Goal: Task Accomplishment & Management: Manage account settings

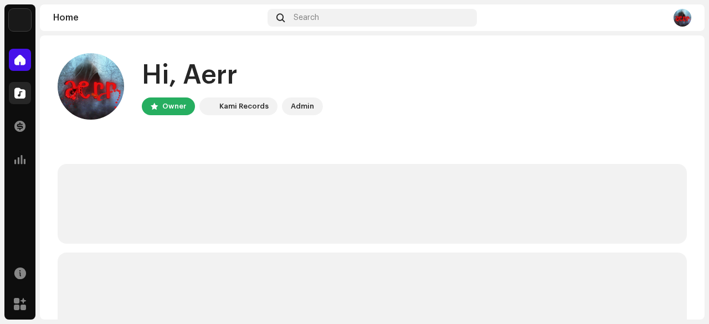
click at [24, 97] on span at bounding box center [19, 93] width 11 height 9
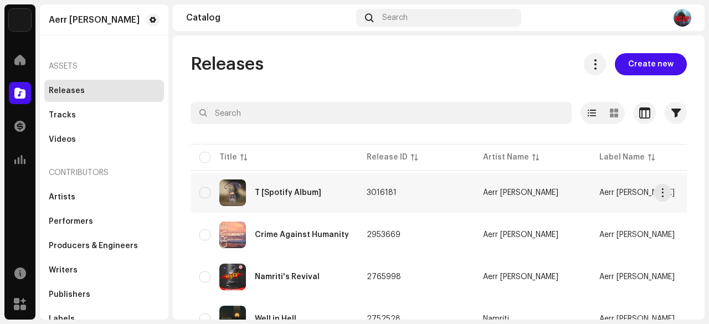
click at [295, 196] on div "T [Spotify Album]" at bounding box center [288, 193] width 66 height 8
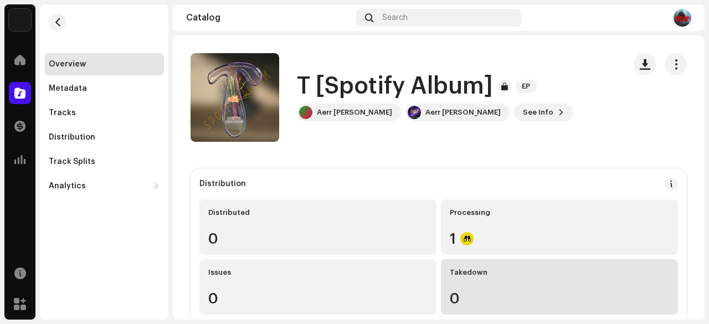
click at [458, 260] on div "Takedown 0" at bounding box center [559, 286] width 237 height 55
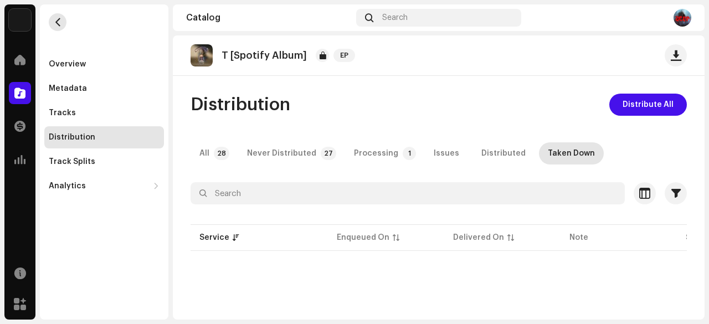
click at [61, 22] on span "button" at bounding box center [58, 22] width 8 height 9
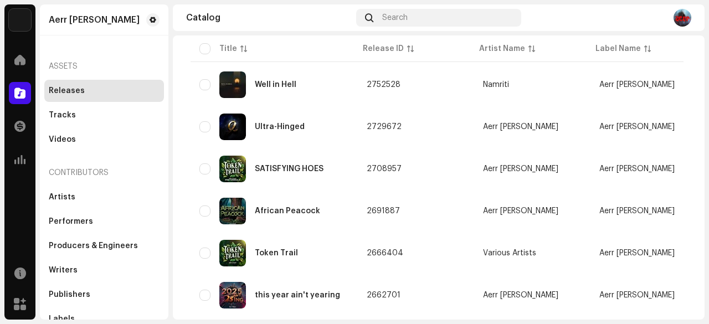
scroll to position [308, 0]
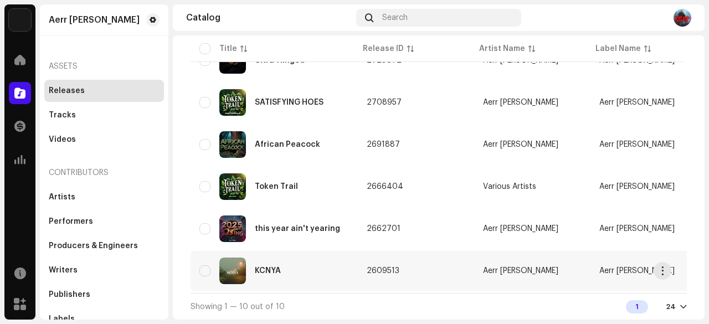
click at [283, 268] on div "KCNYA" at bounding box center [274, 271] width 150 height 27
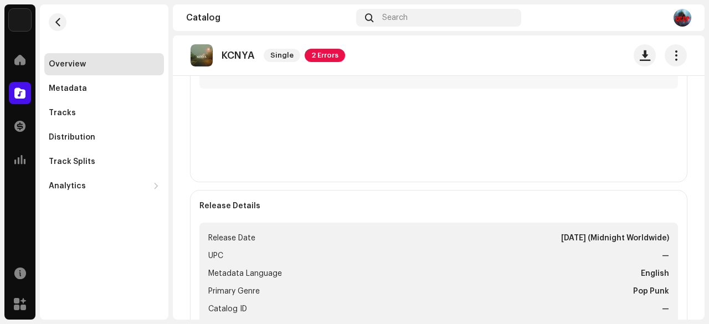
scroll to position [315, 0]
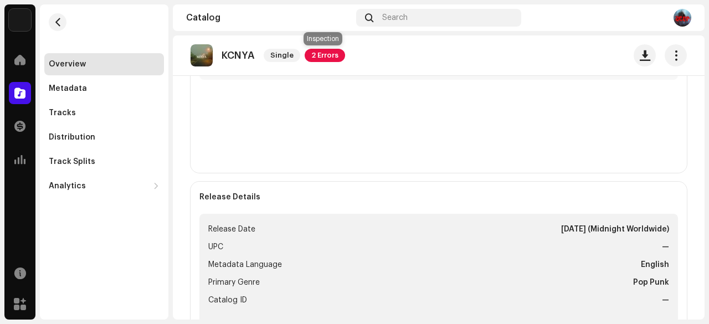
click at [322, 55] on span "2 Errors" at bounding box center [325, 55] width 40 height 13
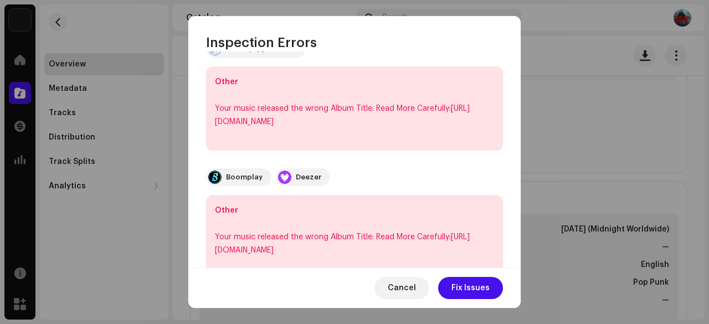
scroll to position [325, 0]
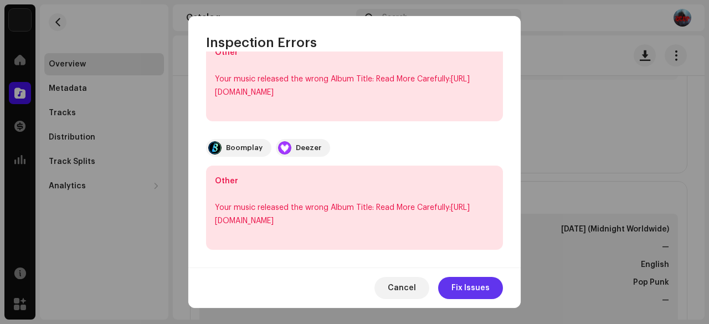
click at [460, 282] on span "Fix Issues" at bounding box center [471, 288] width 38 height 22
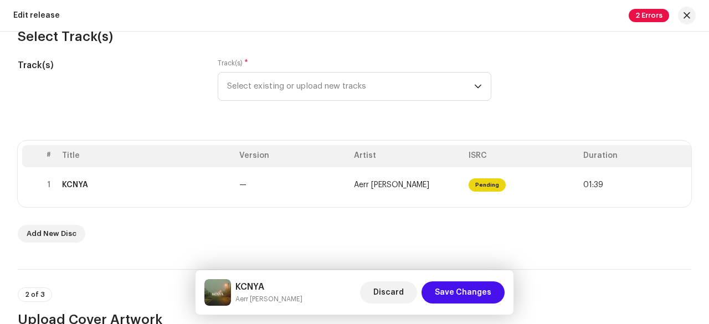
scroll to position [131, 0]
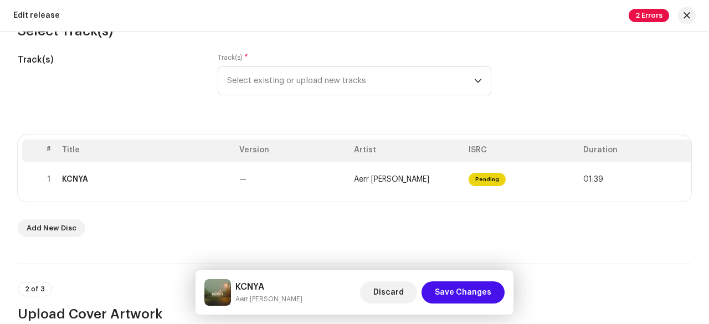
click at [266, 156] on th "Version" at bounding box center [292, 151] width 115 height 22
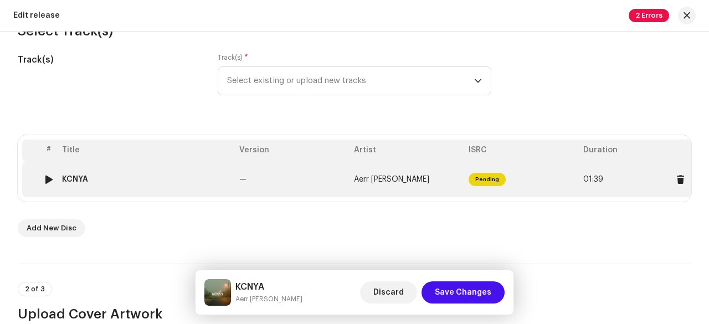
click at [204, 174] on td "KCNYA" at bounding box center [146, 179] width 177 height 35
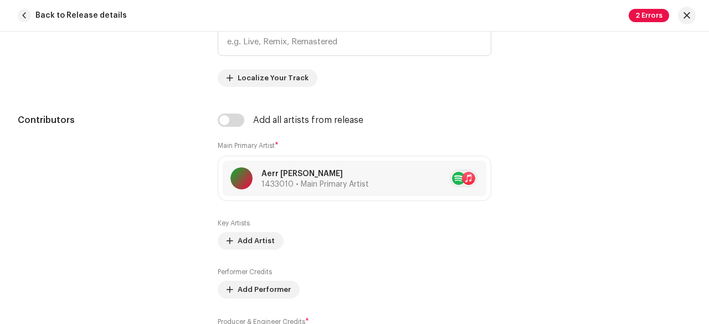
scroll to position [571, 0]
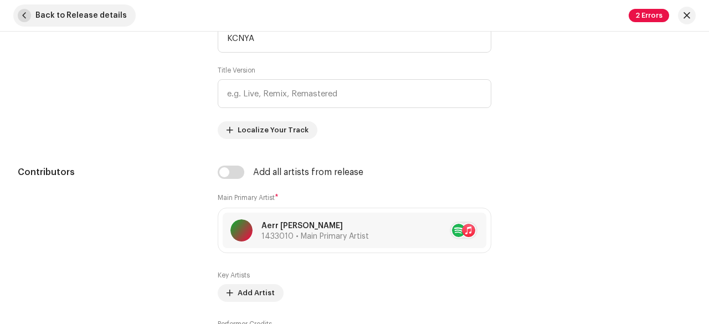
click at [25, 13] on span "button" at bounding box center [24, 15] width 13 height 13
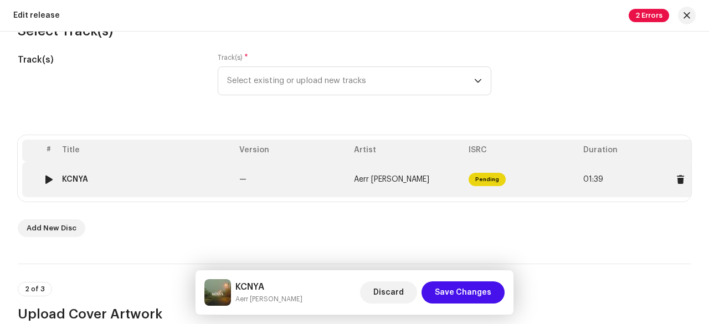
click at [49, 178] on div at bounding box center [49, 179] width 8 height 9
click at [69, 176] on div "KCNYA" at bounding box center [75, 179] width 26 height 9
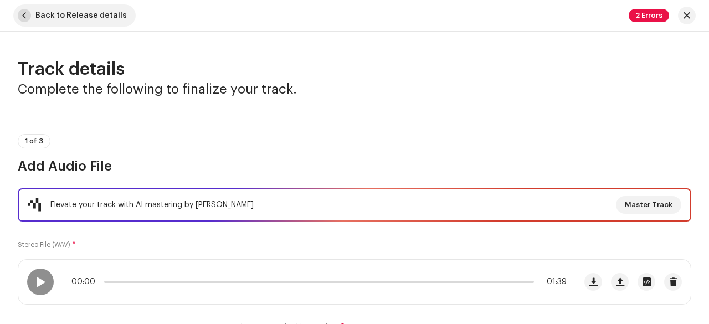
click at [24, 17] on span "button" at bounding box center [24, 15] width 13 height 13
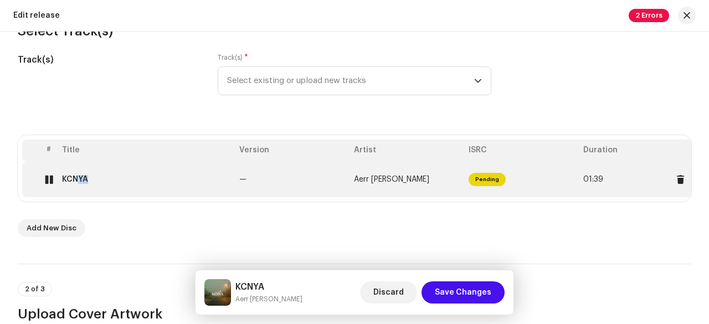
drag, startPoint x: 85, startPoint y: 184, endPoint x: 65, endPoint y: 194, distance: 21.8
click at [65, 194] on td "KCNYA" at bounding box center [146, 179] width 177 height 35
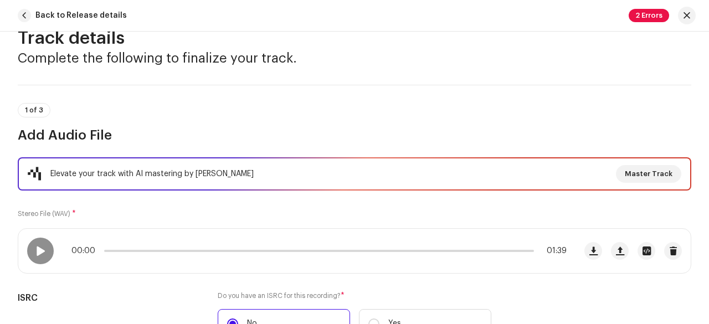
scroll to position [0, 0]
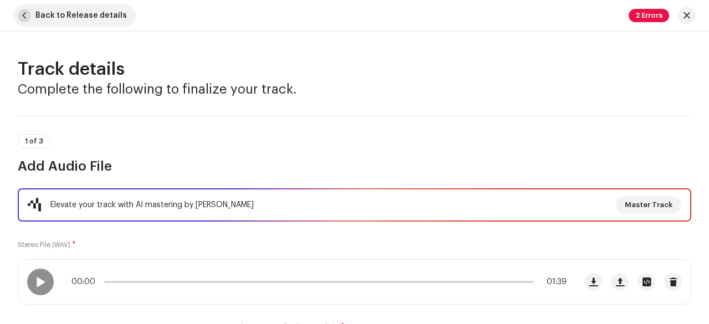
click at [19, 17] on span "button" at bounding box center [24, 15] width 13 height 13
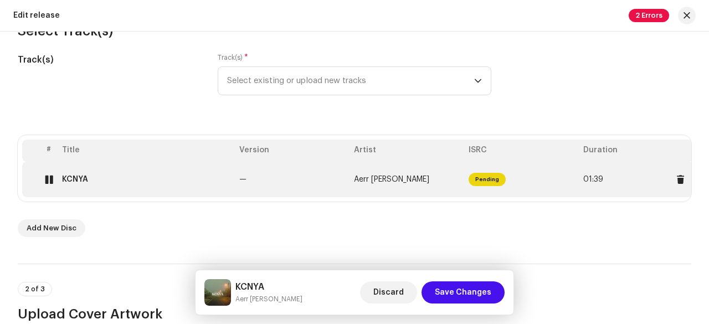
click at [49, 178] on div at bounding box center [49, 179] width 8 height 9
click at [121, 178] on div "KCNYA" at bounding box center [146, 179] width 168 height 9
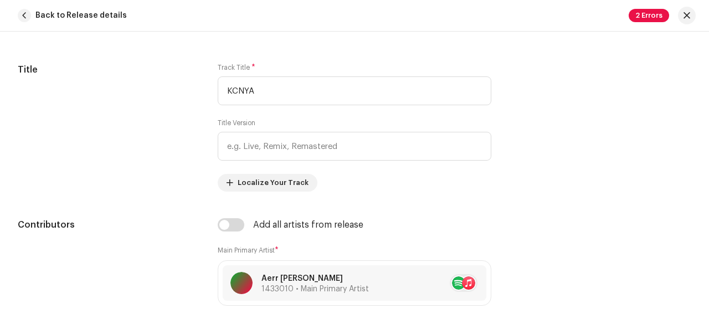
scroll to position [513, 0]
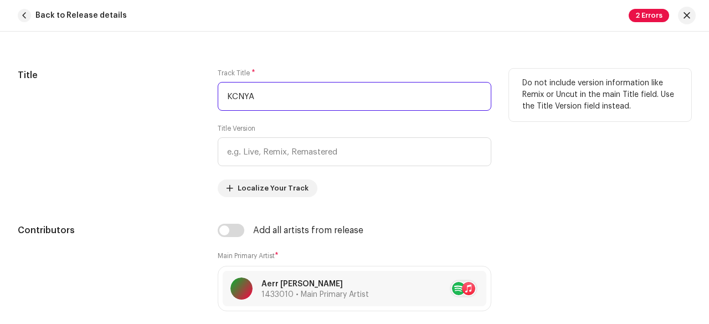
click at [265, 83] on input "KCNYA" at bounding box center [355, 96] width 274 height 29
click at [267, 84] on input "KCNYA" at bounding box center [355, 96] width 274 height 29
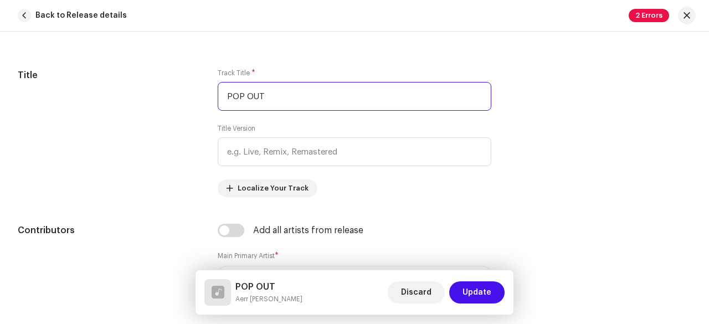
type input "POP OUT"
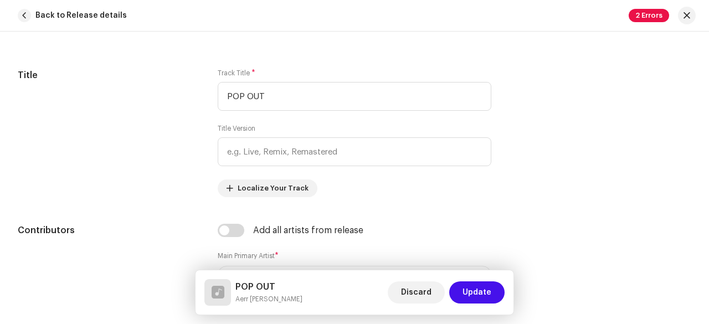
click at [459, 279] on div "Discard Update" at bounding box center [446, 292] width 117 height 27
click at [466, 282] on span "Update" at bounding box center [477, 292] width 29 height 22
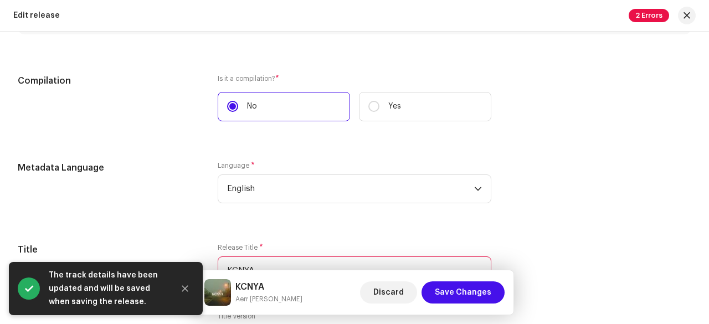
scroll to position [966, 0]
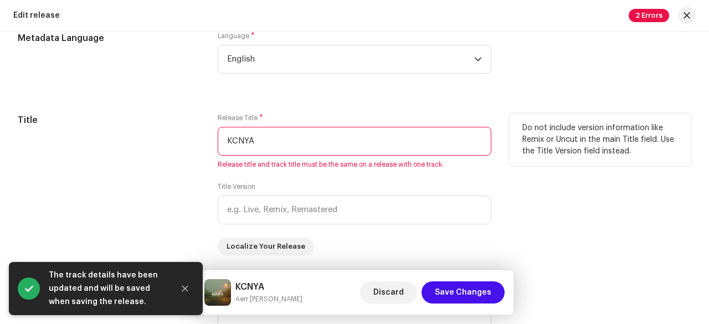
click at [251, 148] on input "KCNYA" at bounding box center [355, 141] width 274 height 29
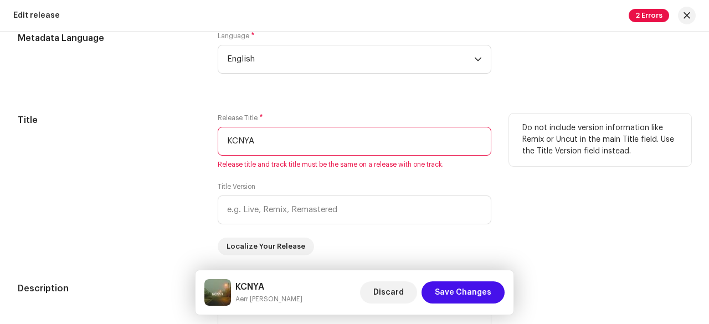
click at [251, 148] on input "KCNYA" at bounding box center [355, 141] width 274 height 29
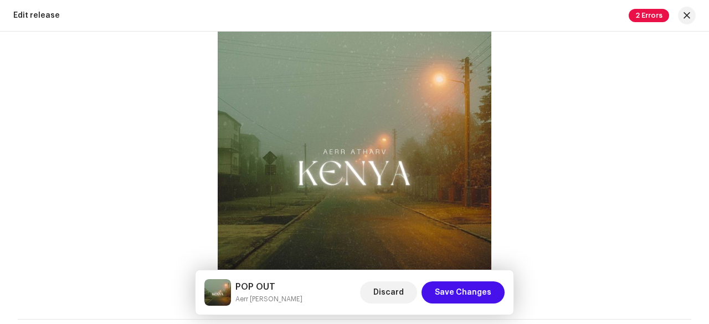
scroll to position [465, 0]
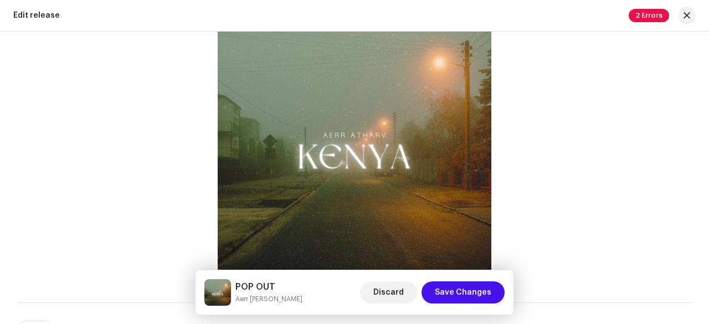
type input "POP OUT"
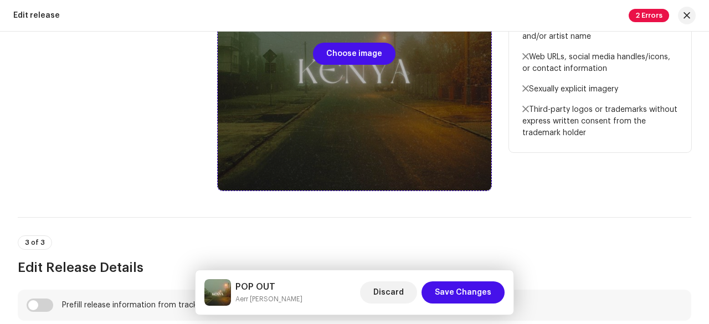
scroll to position [452, 0]
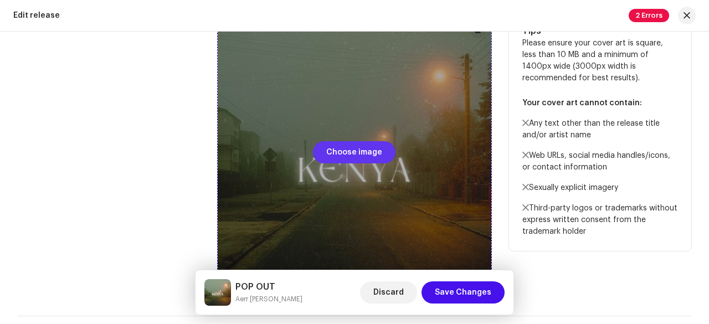
click at [340, 157] on span "Choose image" at bounding box center [354, 152] width 56 height 22
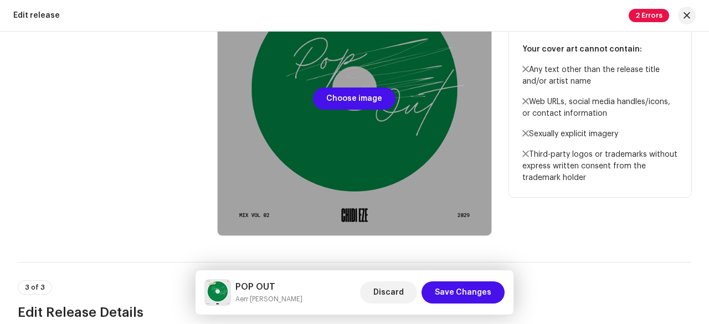
scroll to position [514, 0]
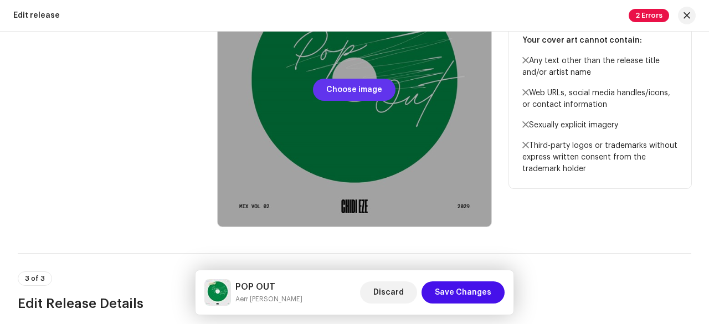
click at [362, 91] on span "Choose image" at bounding box center [354, 90] width 56 height 22
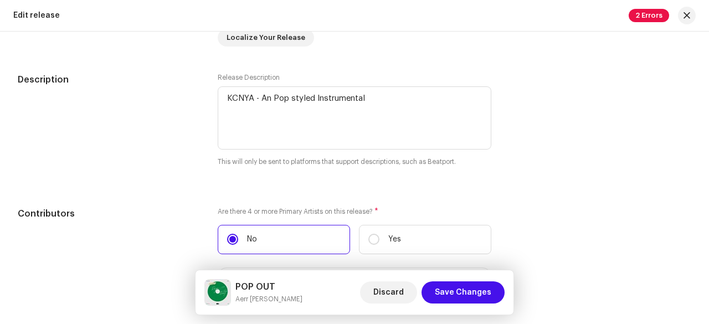
scroll to position [1162, 0]
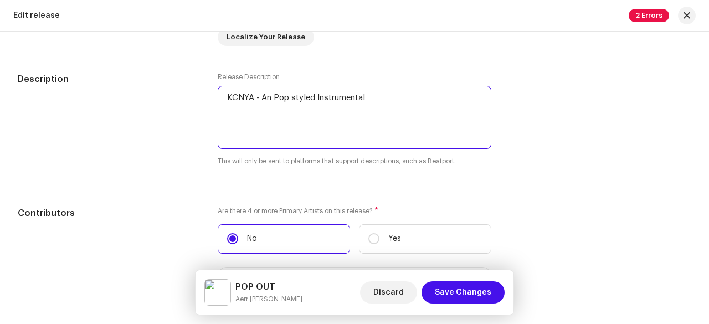
click at [289, 129] on textarea at bounding box center [355, 117] width 274 height 63
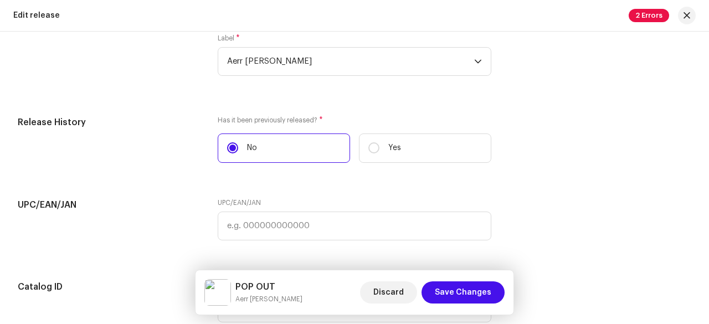
scroll to position [1893, 0]
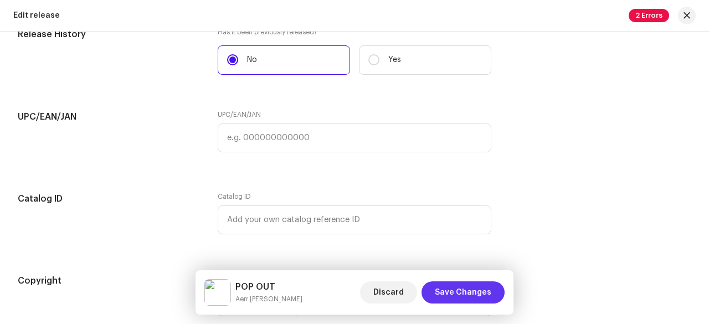
click at [480, 292] on span "Save Changes" at bounding box center [463, 292] width 57 height 22
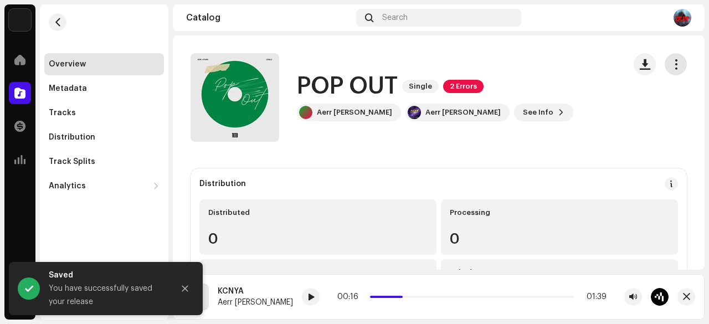
click at [673, 72] on button "button" at bounding box center [676, 64] width 22 height 22
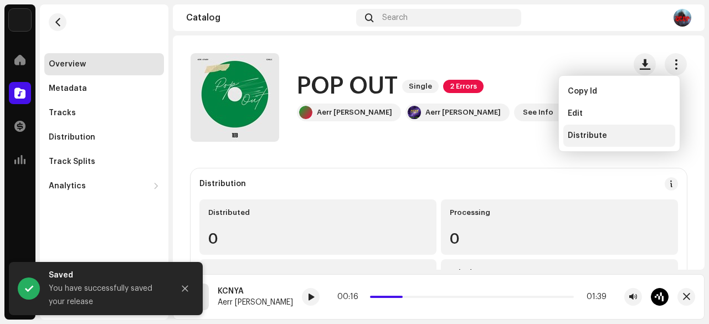
click at [587, 127] on div "Distribute" at bounding box center [619, 136] width 112 height 22
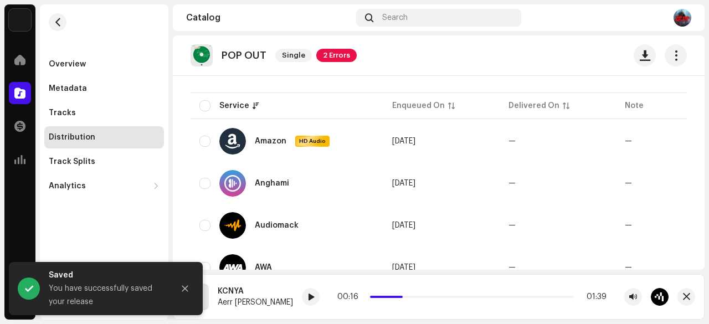
scroll to position [135, 0]
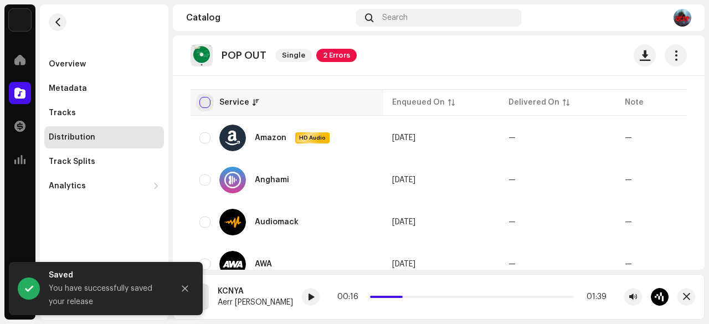
click at [209, 101] on input "checkbox" at bounding box center [204, 102] width 11 height 11
checkbox input "true"
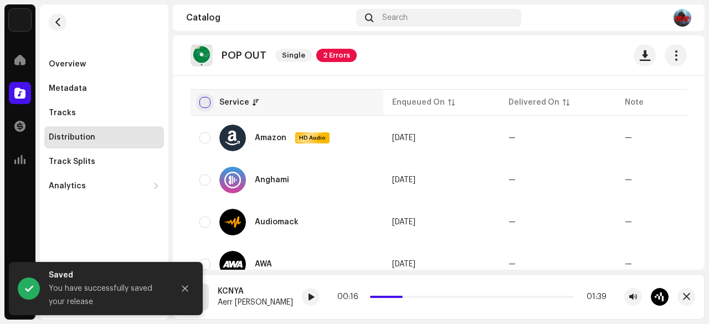
checkbox input "true"
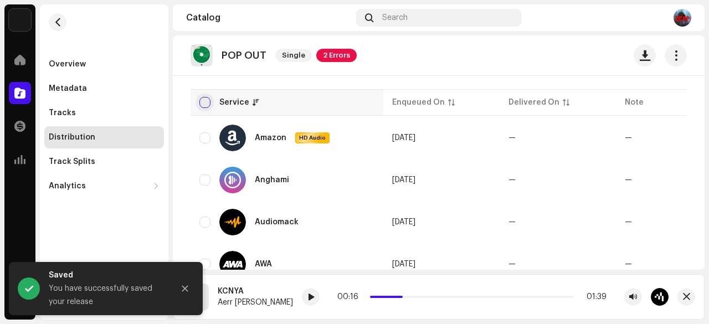
checkbox input "true"
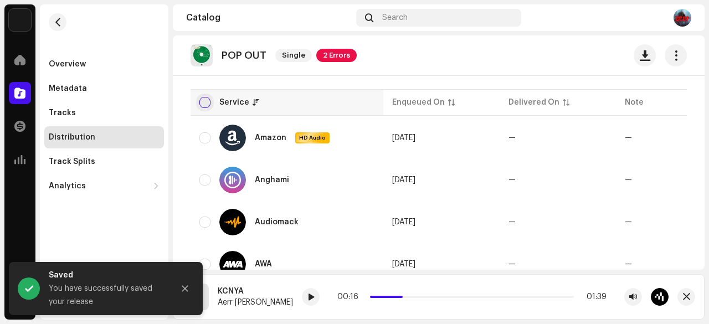
checkbox input "true"
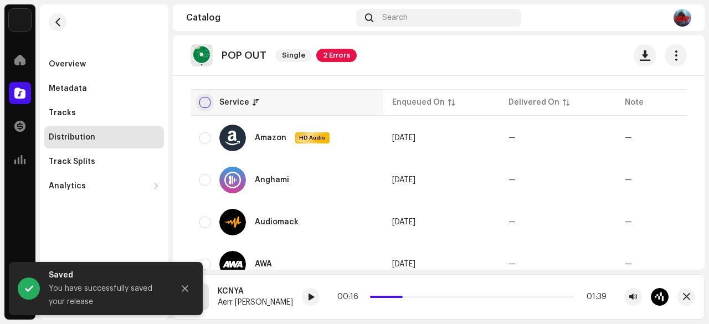
checkbox input "true"
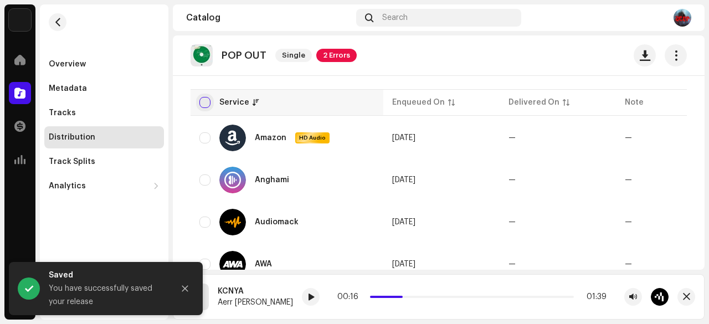
checkbox input "true"
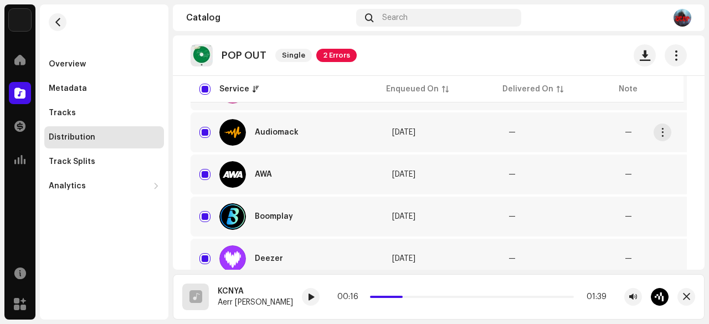
scroll to position [0, 0]
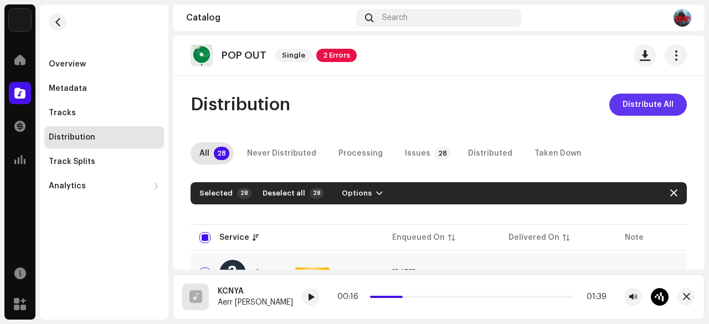
click at [640, 108] on span "Distribute All" at bounding box center [648, 105] width 51 height 22
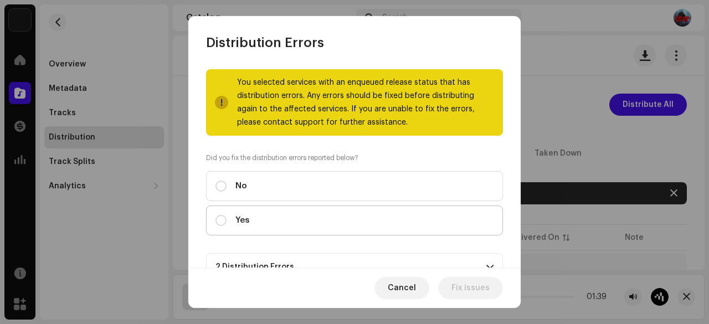
click at [328, 212] on label "Yes" at bounding box center [354, 221] width 297 height 30
click at [227, 215] on input "Yes" at bounding box center [221, 220] width 11 height 11
radio input "true"
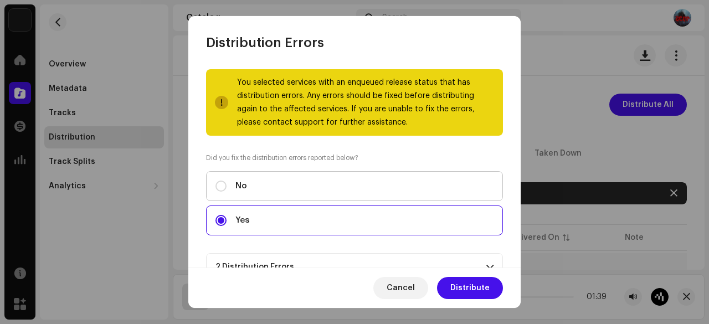
scroll to position [114, 0]
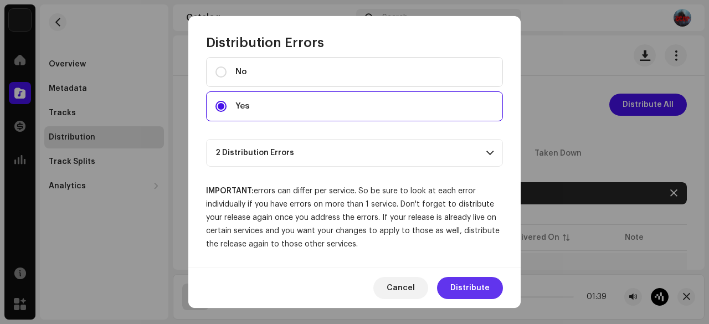
click at [466, 287] on span "Distribute" at bounding box center [469, 288] width 39 height 22
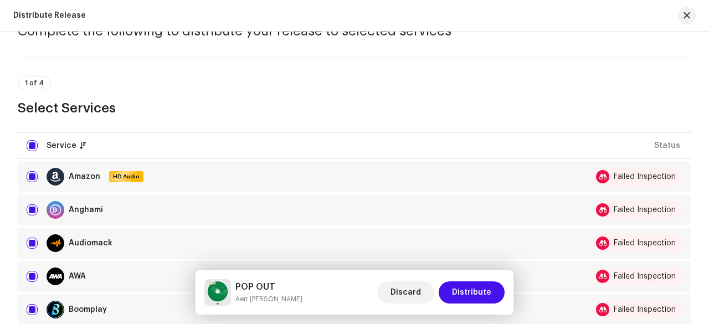
scroll to position [108, 0]
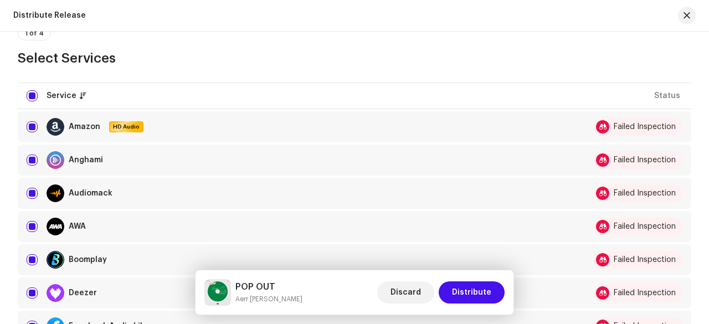
click at [24, 291] on td "Deezer" at bounding box center [296, 293] width 557 height 31
click at [32, 292] on input "checkbox" at bounding box center [32, 293] width 11 height 11
checkbox input "false"
click at [33, 258] on input "Row Selected" at bounding box center [32, 259] width 11 height 11
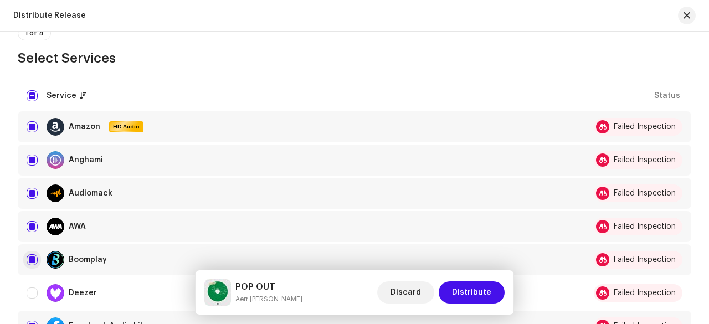
checkbox input "false"
click at [462, 296] on span "Distribute" at bounding box center [471, 292] width 39 height 22
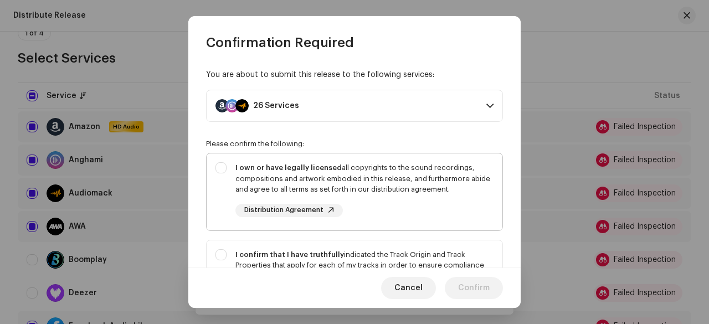
drag, startPoint x: 462, startPoint y: 296, endPoint x: 343, endPoint y: 172, distance: 171.6
click at [343, 172] on div "I own or have legally licensed all copyrights to the sound recordings, composit…" at bounding box center [364, 178] width 258 height 33
checkbox input "true"
click at [391, 260] on div "I confirm that I have truthfully indicated the Track Origin and Track Propertie…" at bounding box center [364, 276] width 258 height 54
checkbox input "true"
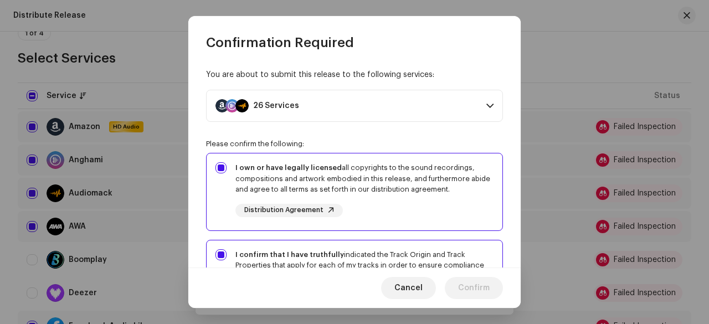
scroll to position [262, 0]
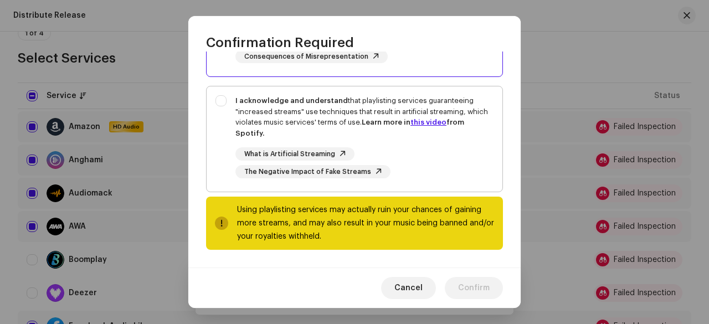
click at [391, 130] on div "I acknowledge and understand that playlisting services guaranteeing "increased …" at bounding box center [364, 116] width 258 height 43
checkbox input "true"
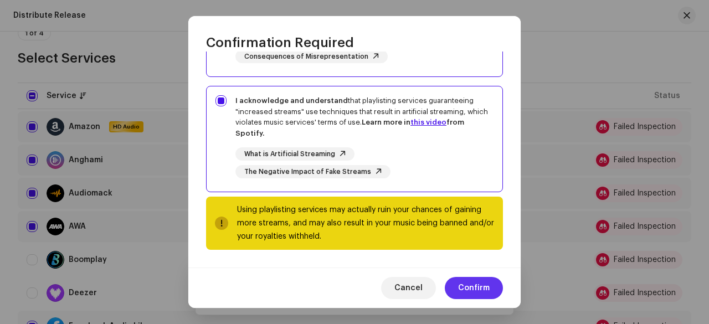
click at [478, 289] on span "Confirm" at bounding box center [474, 288] width 32 height 22
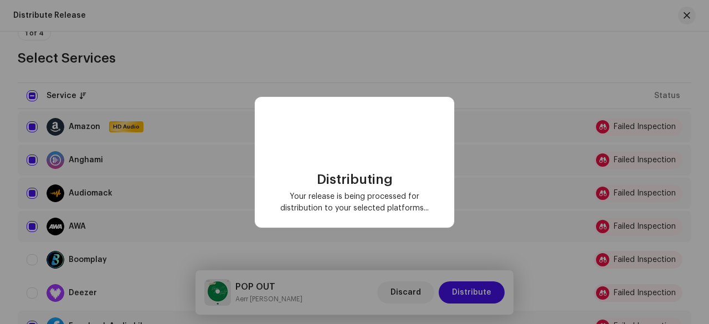
checkbox input "false"
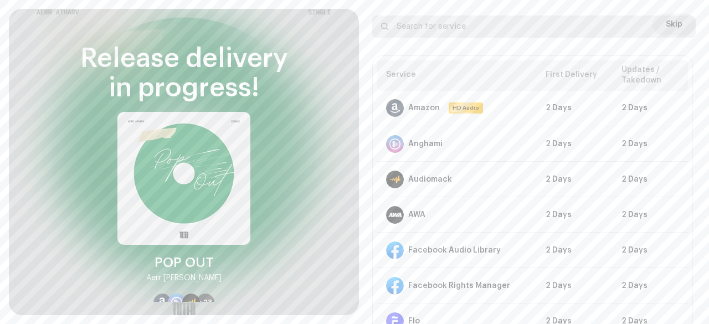
click at [669, 23] on input "text" at bounding box center [534, 27] width 324 height 22
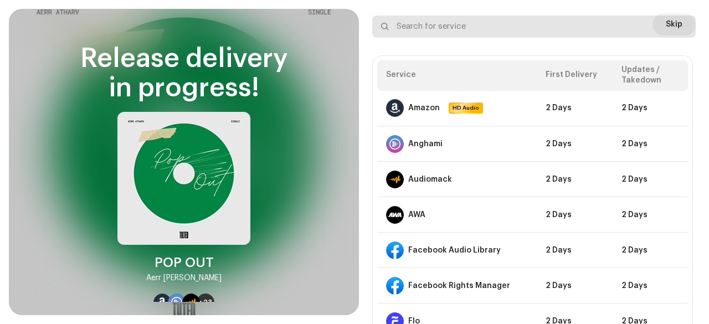
click at [670, 19] on input "text" at bounding box center [534, 27] width 324 height 22
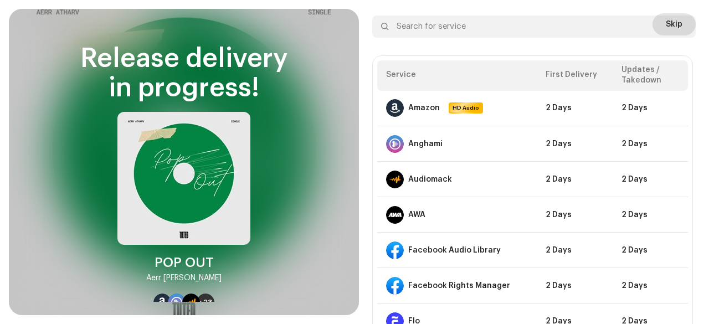
click at [673, 14] on span "Skip" at bounding box center [674, 24] width 17 height 22
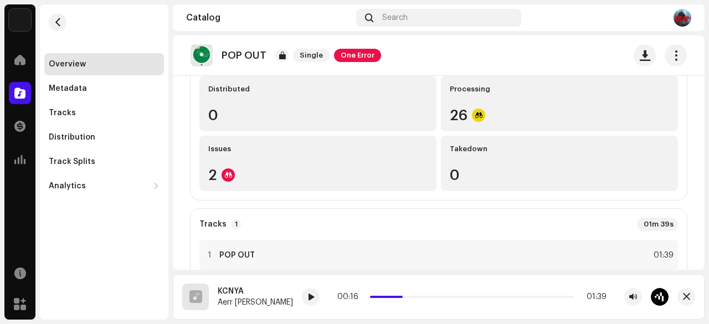
scroll to position [125, 0]
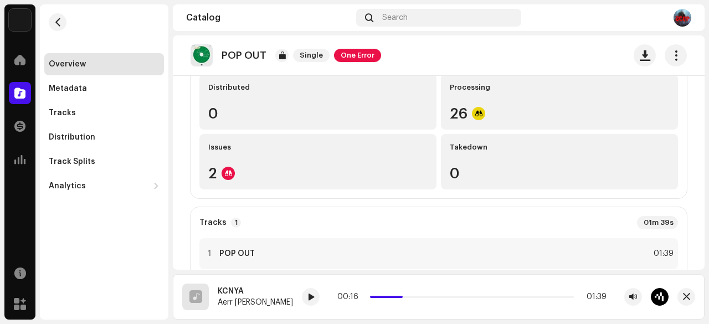
drag, startPoint x: 424, startPoint y: 49, endPoint x: 475, endPoint y: 122, distance: 89.6
click at [475, 122] on re-o-release-hero "POP OUT Single One Error POP OUT Single One Error Aerr [PERSON_NAME] Aerr [PERS…" at bounding box center [439, 79] width 532 height 89
click at [452, 50] on div "POP OUT Single One Error" at bounding box center [439, 55] width 496 height 22
click at [453, 42] on div "POP OUT Single One Error" at bounding box center [439, 55] width 532 height 40
